Goal: Task Accomplishment & Management: Complete application form

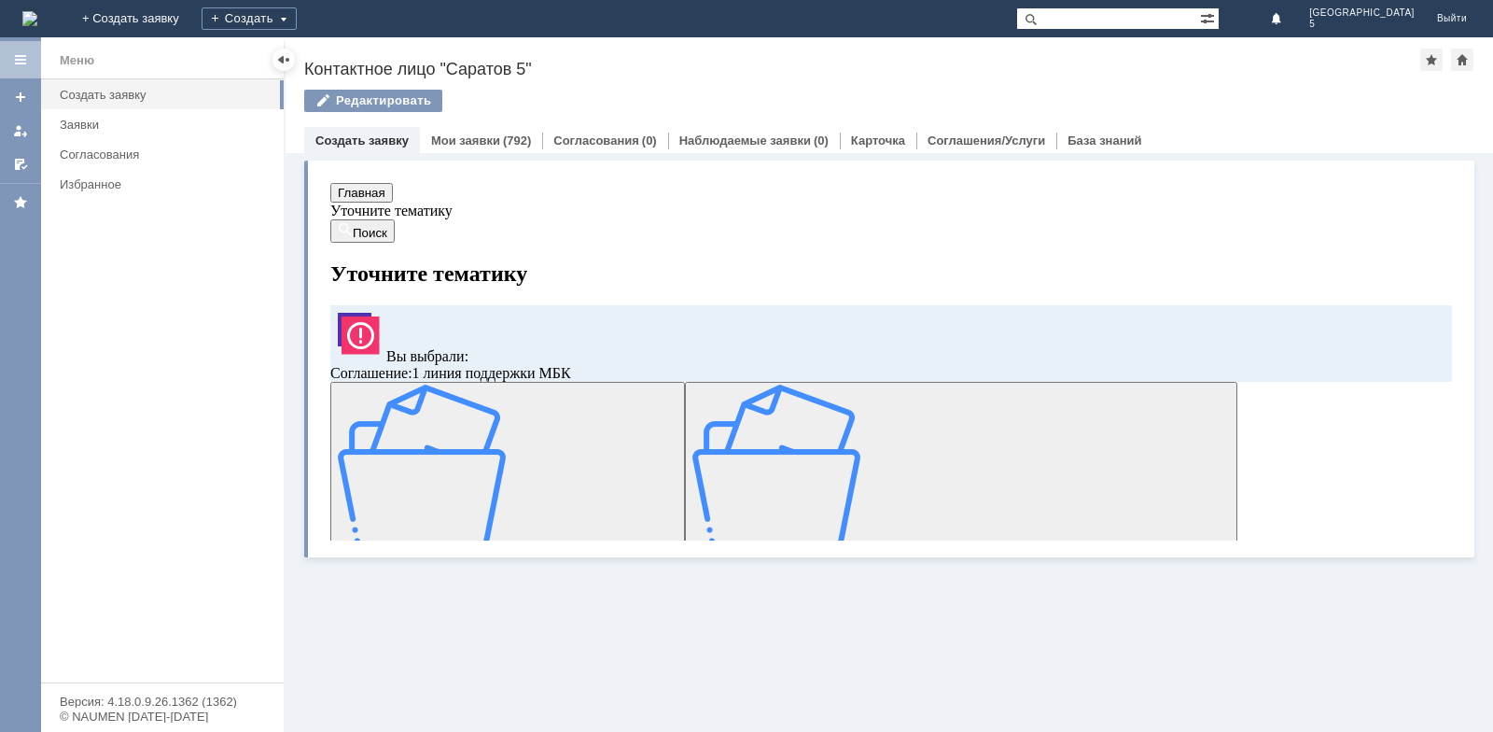
click at [490, 467] on img at bounding box center [422, 468] width 168 height 168
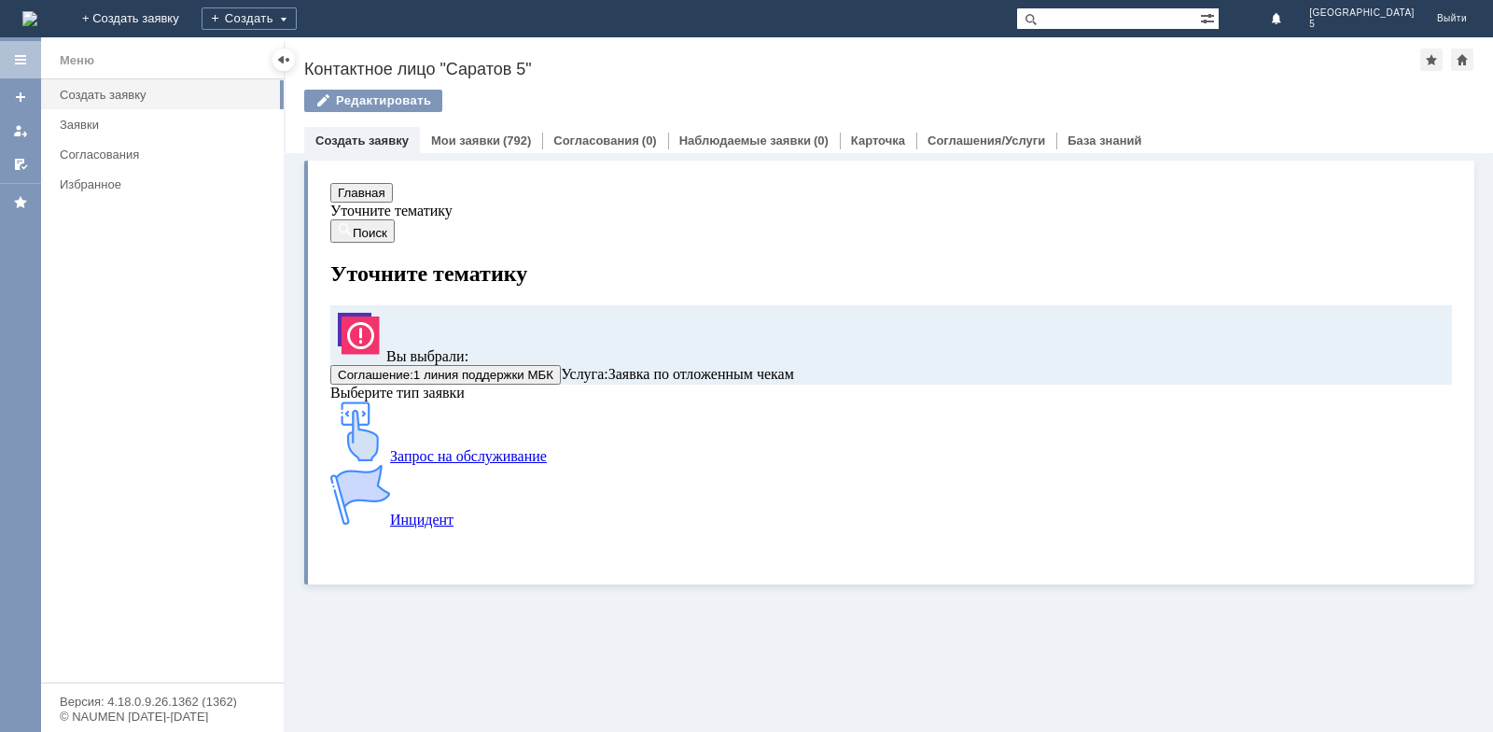
click at [390, 461] on img at bounding box center [360, 431] width 60 height 60
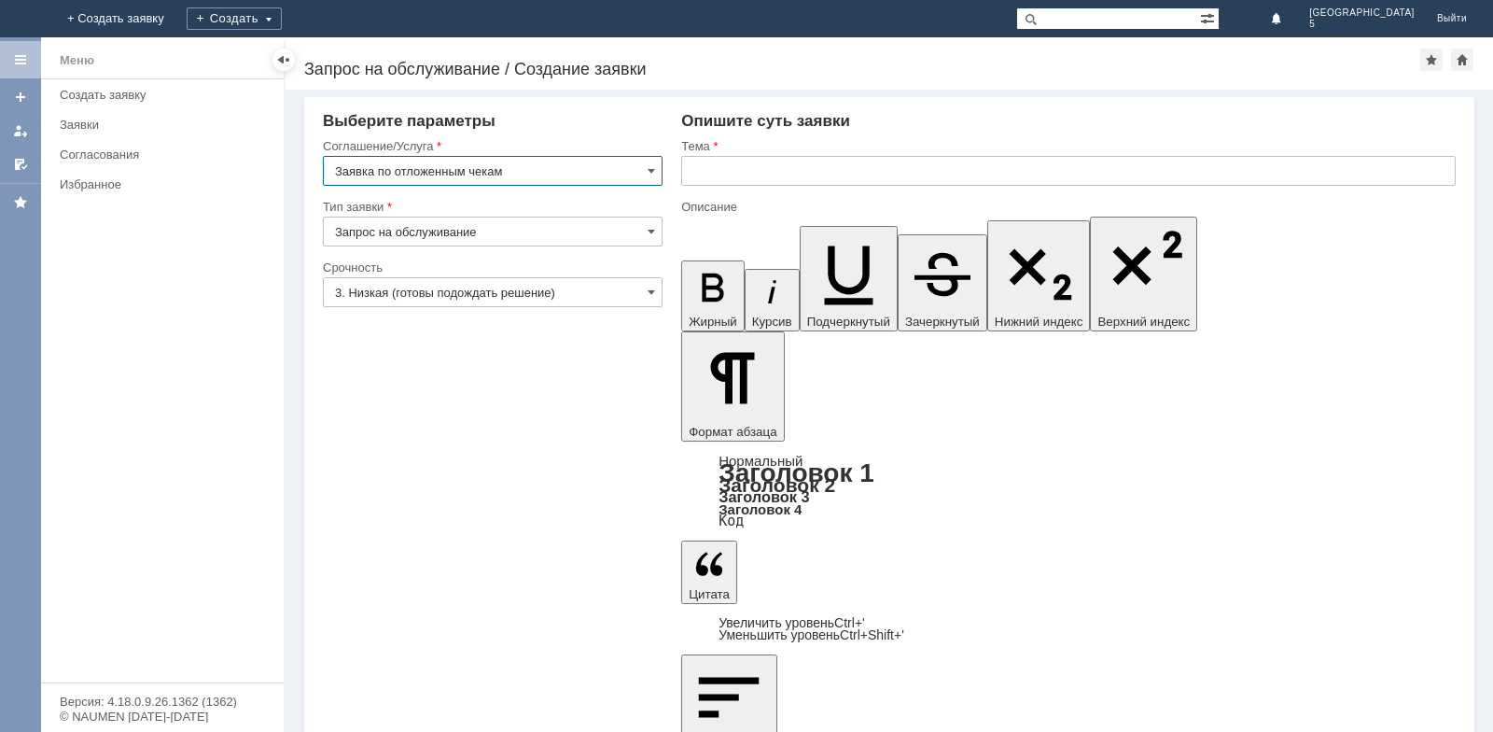
click at [793, 162] on input "text" at bounding box center [1068, 171] width 775 height 30
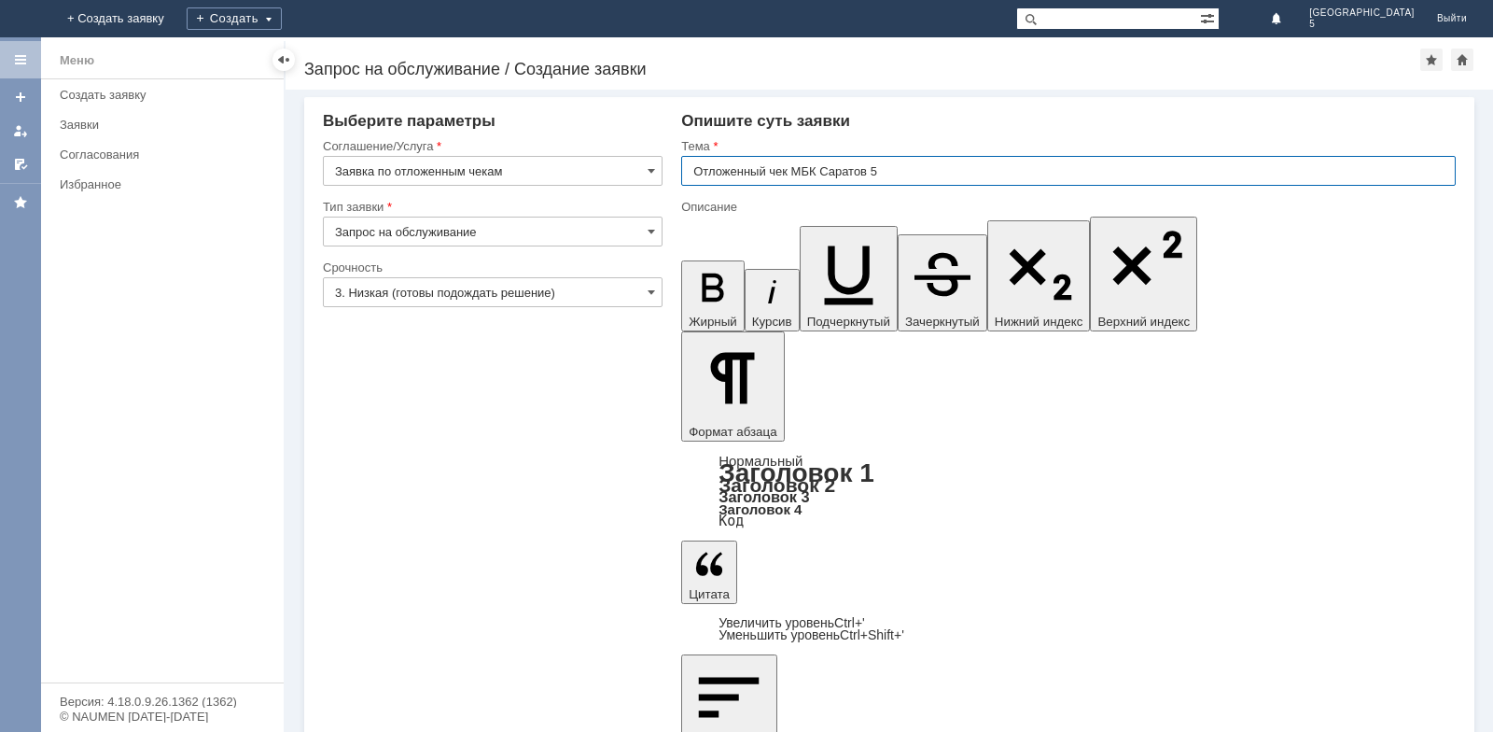
type input "Отложенный чек МБК Саратов 5"
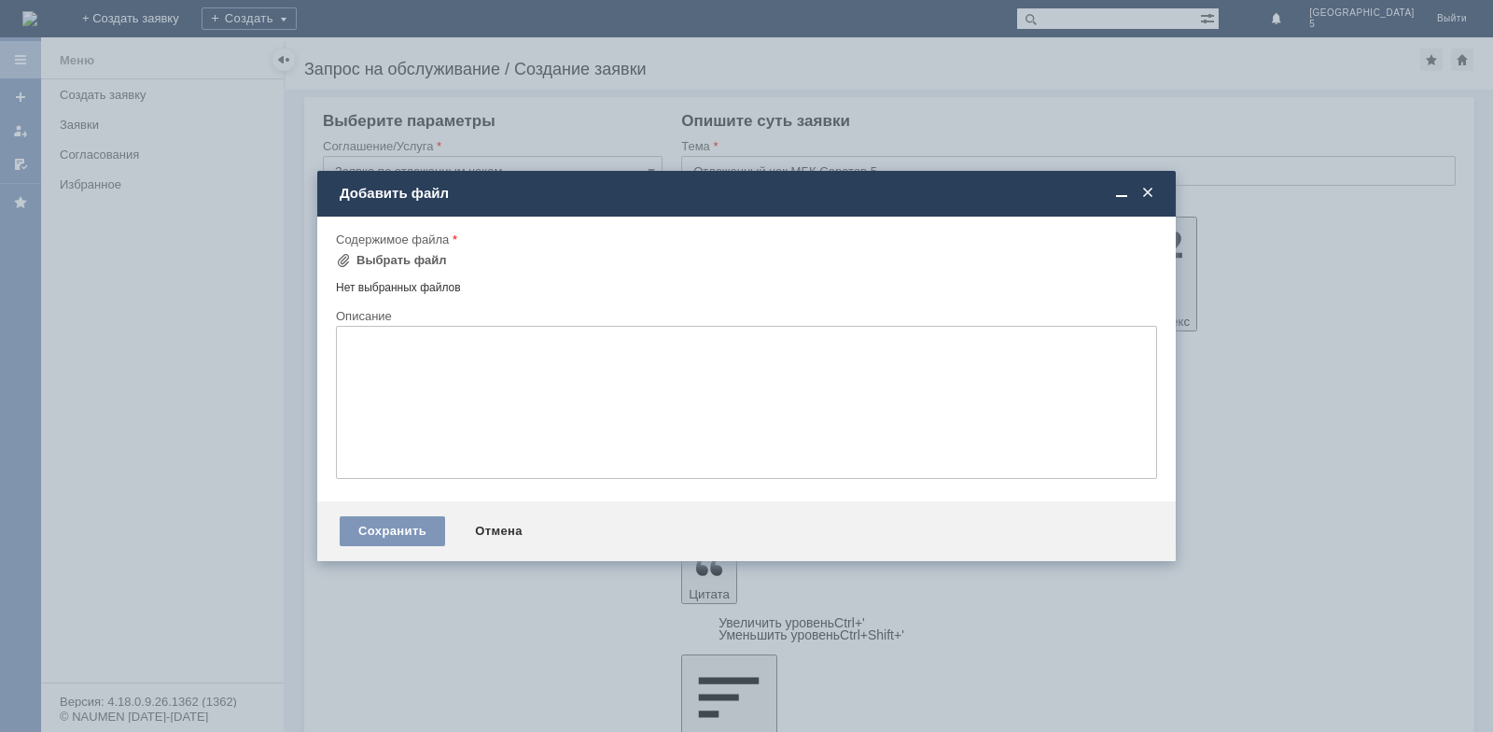
click at [440, 262] on td "Выбрать файл" at bounding box center [397, 261] width 123 height 24
click at [438, 262] on div "Выбрать файл" at bounding box center [401, 260] width 91 height 15
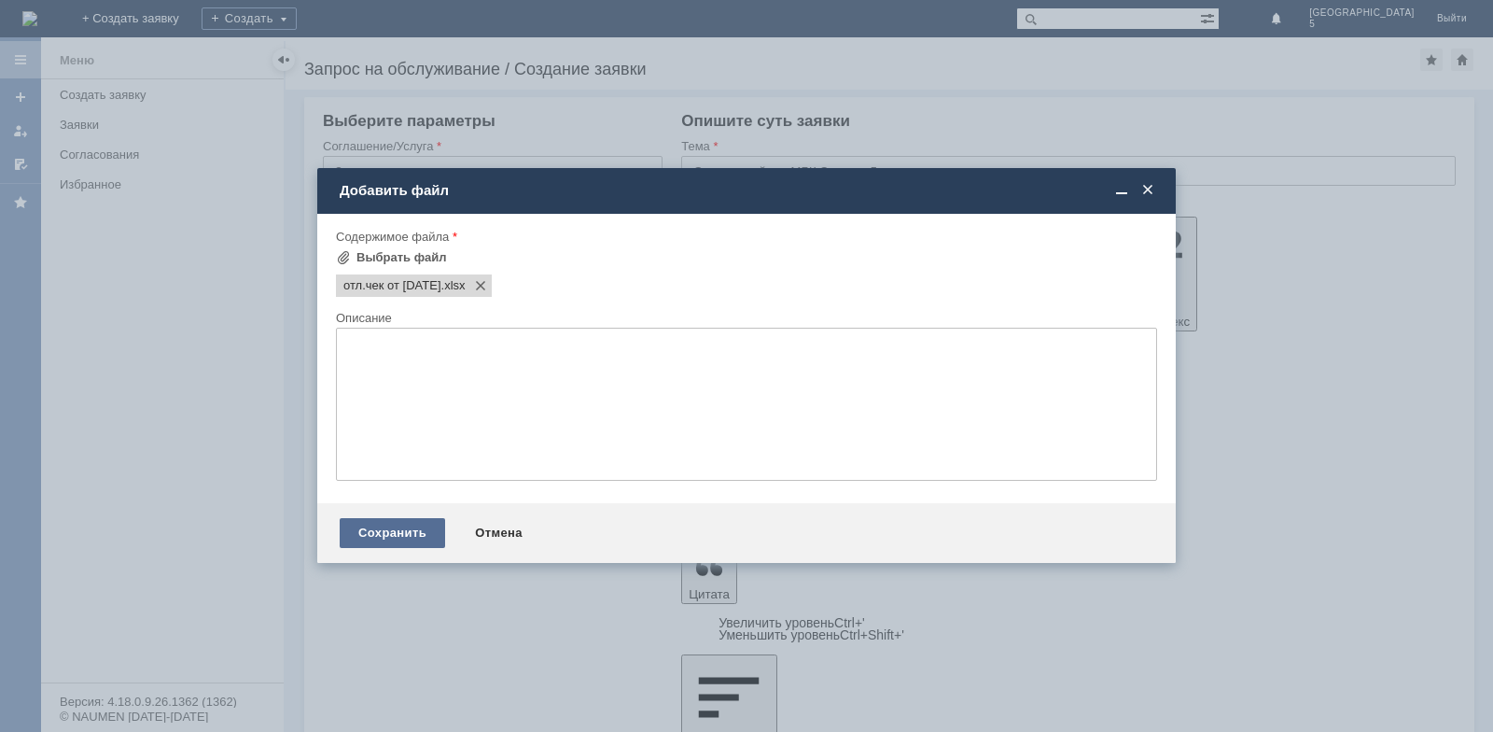
click at [415, 533] on div "Сохранить" at bounding box center [392, 533] width 105 height 30
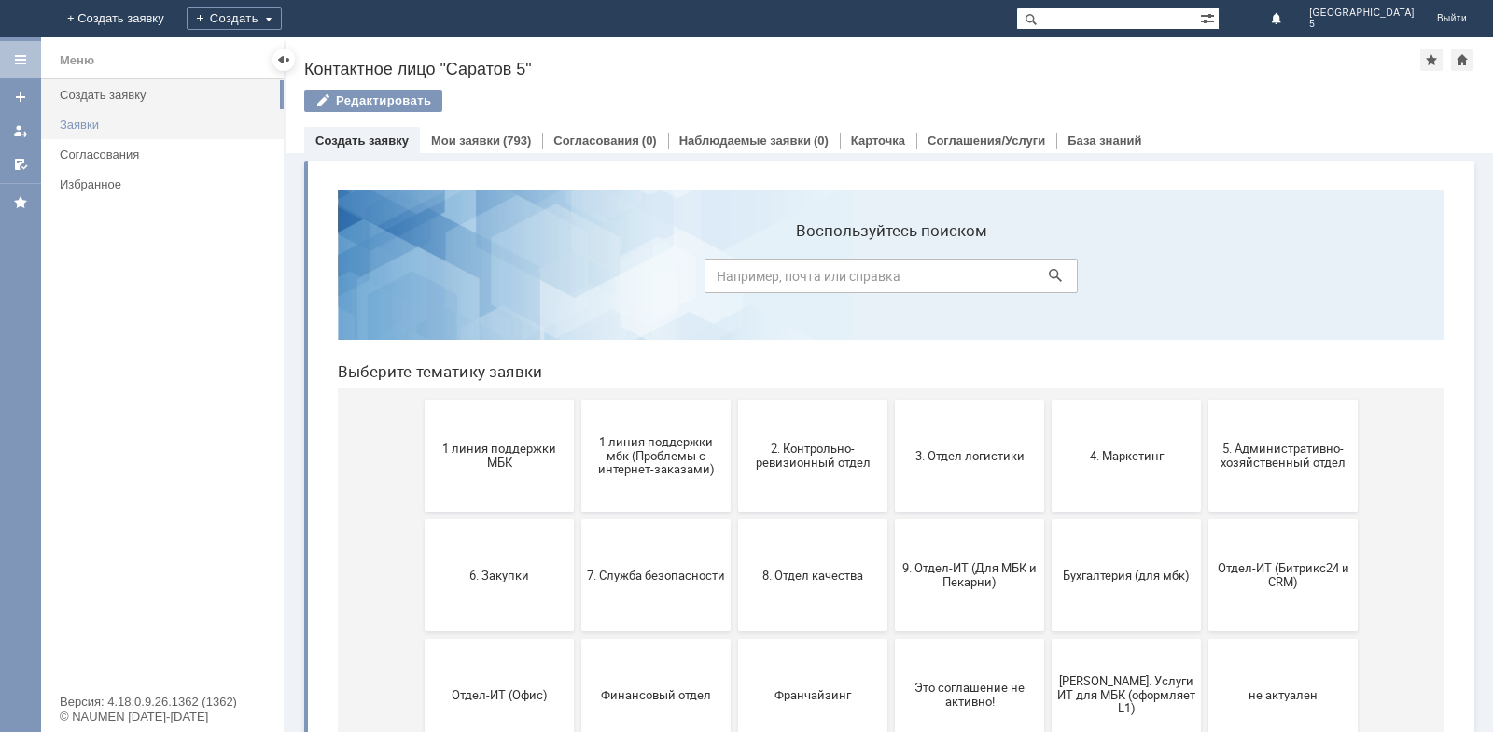
click at [138, 127] on div "Заявки" at bounding box center [166, 125] width 213 height 14
